Goal: Task Accomplishment & Management: Check status

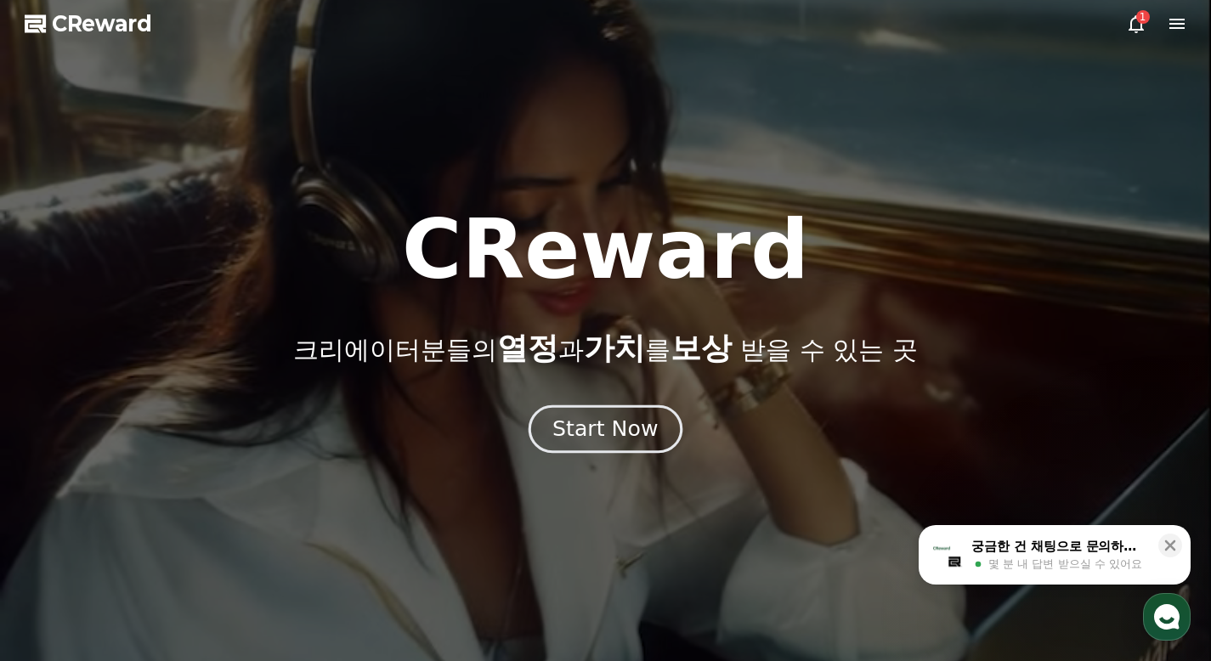
click at [643, 424] on div "Start Now" at bounding box center [604, 429] width 105 height 29
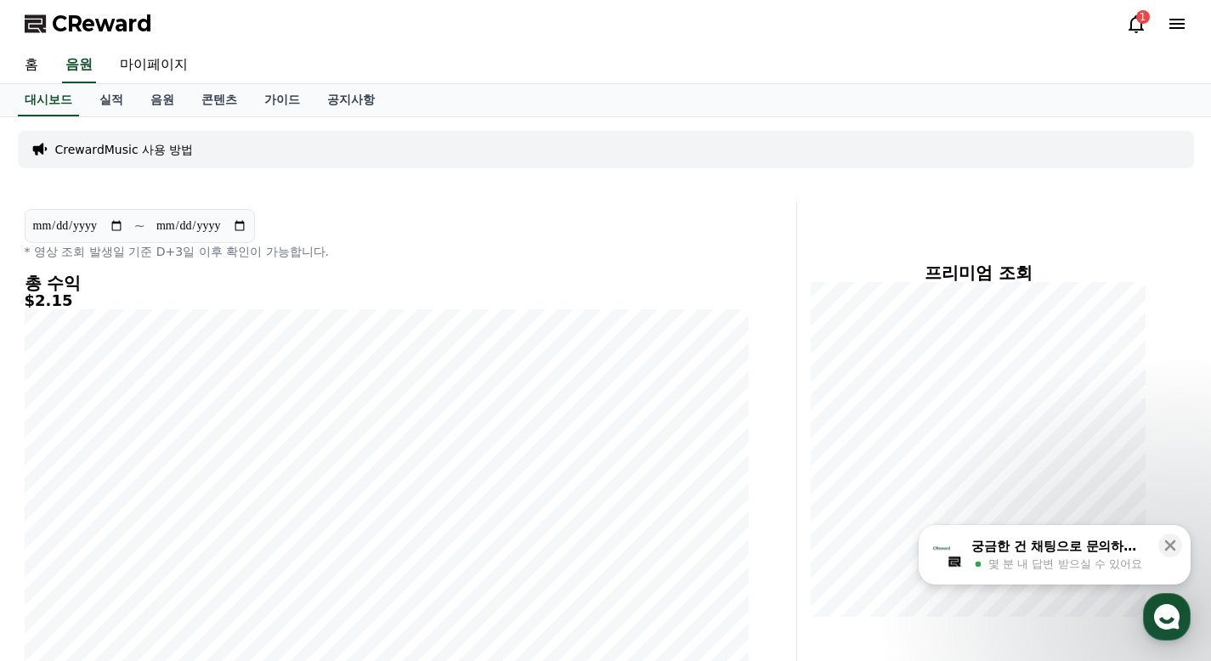
click at [1138, 20] on div "1" at bounding box center [1143, 17] width 14 height 14
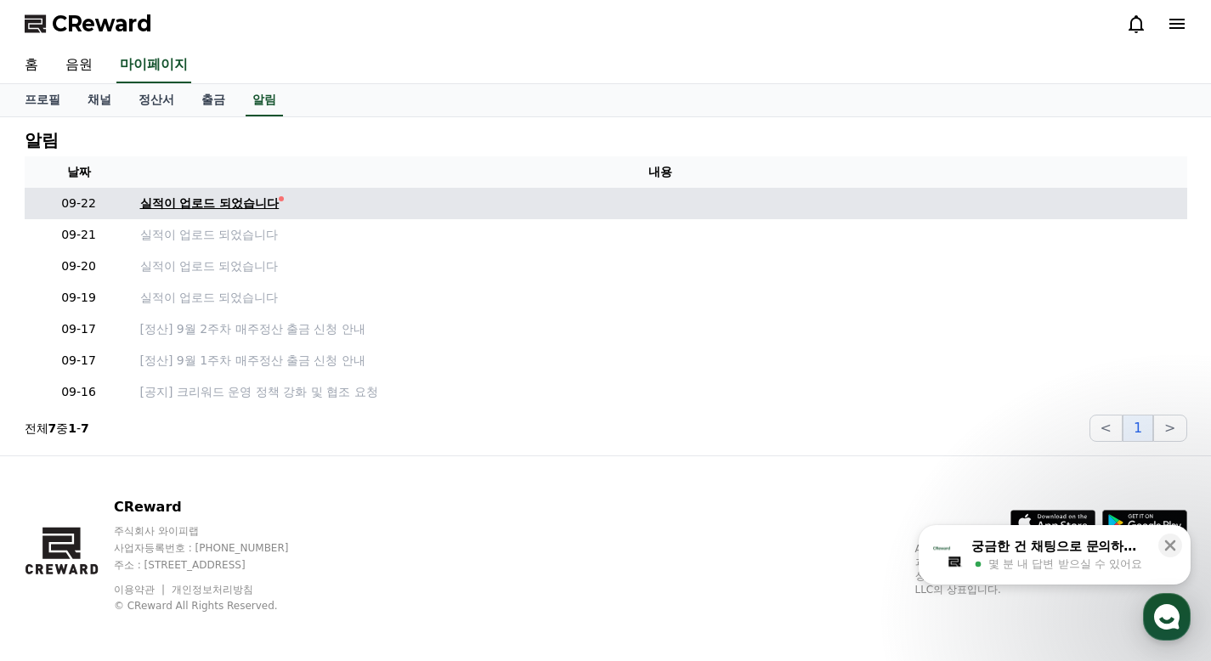
click at [161, 205] on div "실적이 업로드 되었습니다" at bounding box center [209, 204] width 139 height 18
